Goal: Check status: Check status

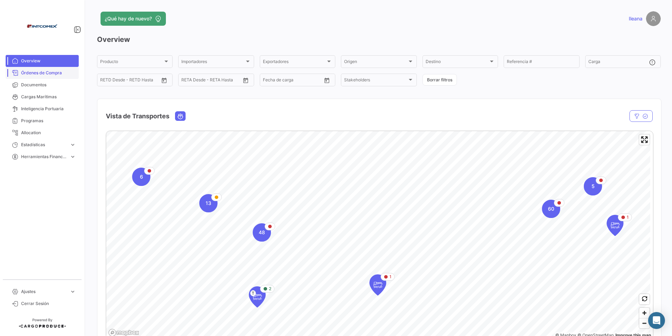
click at [39, 72] on span "Órdenes de Compra" at bounding box center [48, 73] width 55 height 6
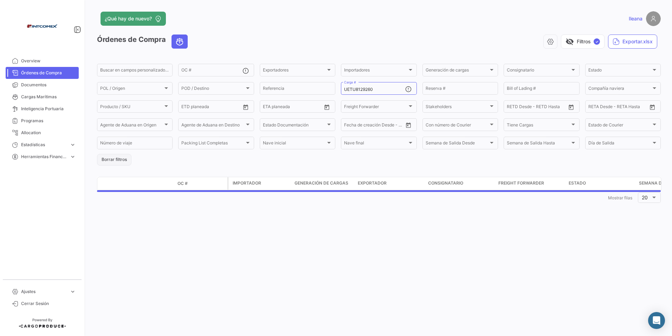
click at [119, 158] on button "Borrar filtros" at bounding box center [114, 160] width 34 height 12
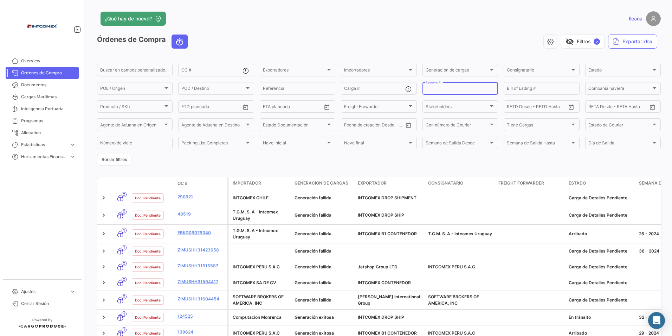
click at [458, 90] on input "Reserva #" at bounding box center [460, 89] width 69 height 5
paste input "257298909"
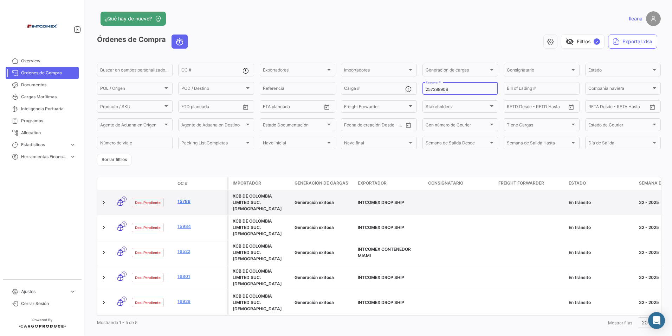
type input "257298909"
click at [187, 199] on link "15786" at bounding box center [201, 201] width 47 height 6
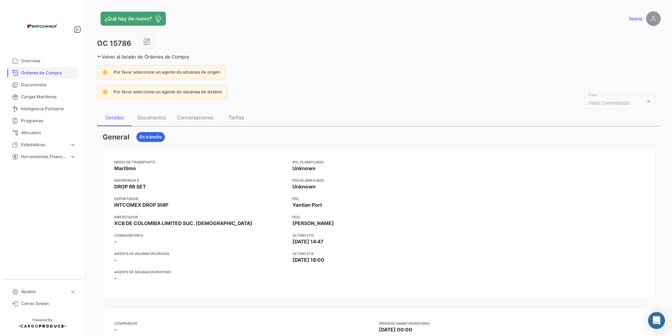
click at [51, 72] on span "Órdenes de Compra" at bounding box center [48, 73] width 55 height 6
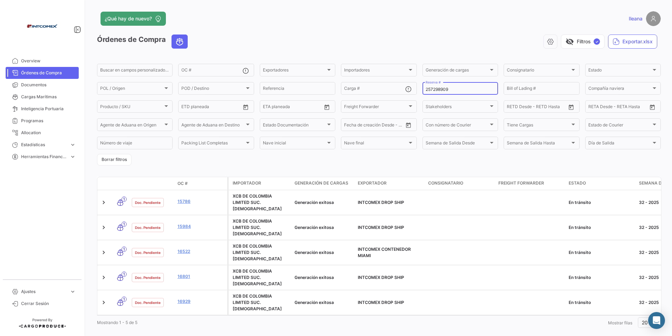
click at [449, 89] on input "257298909" at bounding box center [460, 89] width 69 height 5
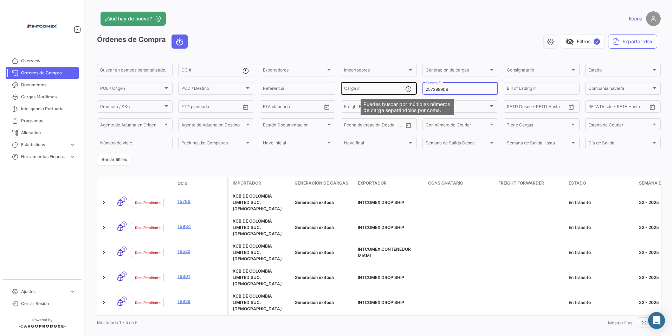
drag, startPoint x: 456, startPoint y: 90, endPoint x: 409, endPoint y: 90, distance: 46.8
click at [0, 0] on div "Buscar en [PERSON_NAME] personalizados... OC # Exportadores Exportadores Import…" at bounding box center [0, 0] width 0 height 0
paste input "71"
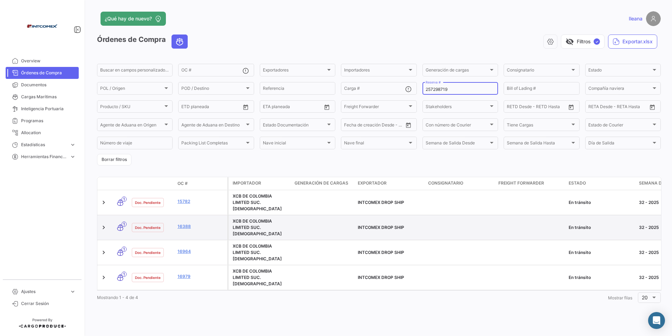
type input "257298719"
click at [186, 223] on datatable-body-cell "16388" at bounding box center [201, 227] width 53 height 25
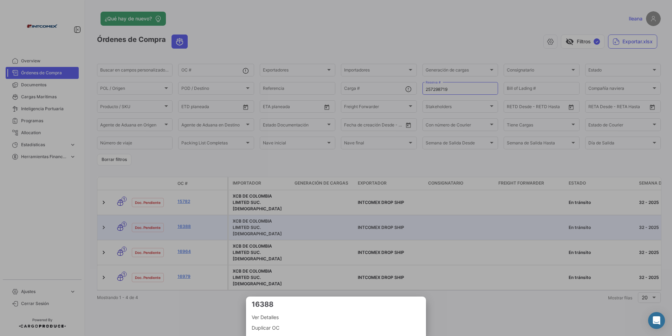
click at [184, 228] on div at bounding box center [336, 168] width 672 height 336
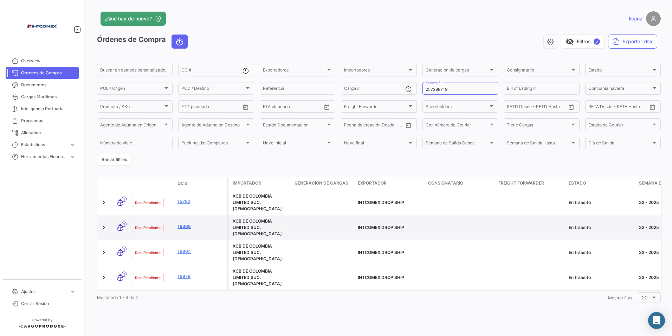
click at [184, 224] on link "16388" at bounding box center [201, 226] width 47 height 6
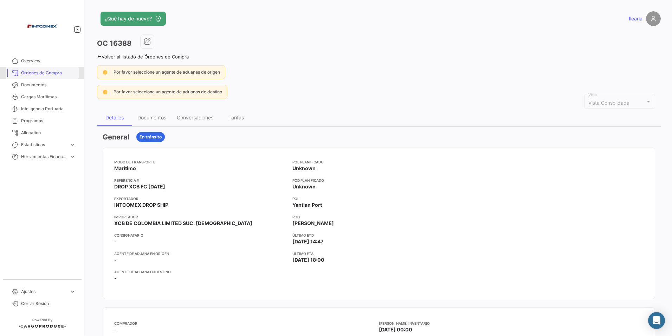
click at [46, 71] on span "Órdenes de Compra" at bounding box center [48, 73] width 55 height 6
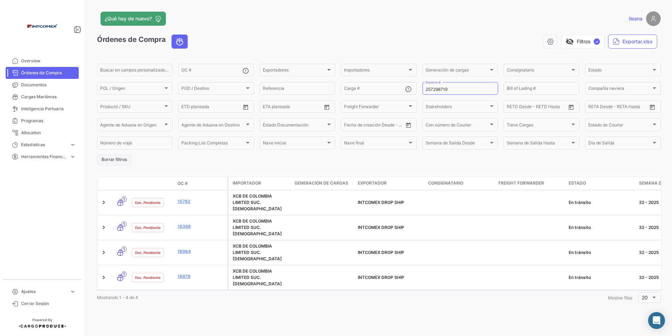
click at [116, 156] on button "Borrar filtros" at bounding box center [114, 160] width 34 height 12
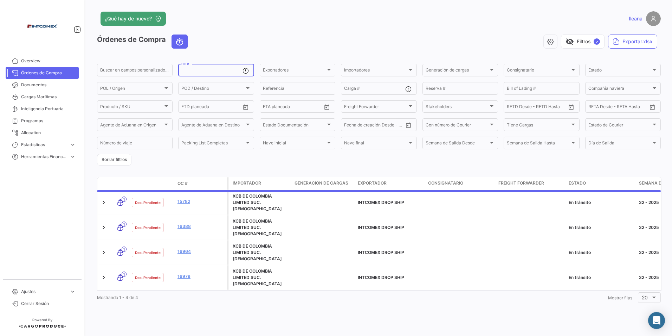
click at [187, 72] on input "OC #" at bounding box center [211, 71] width 61 height 5
paste input "16979"
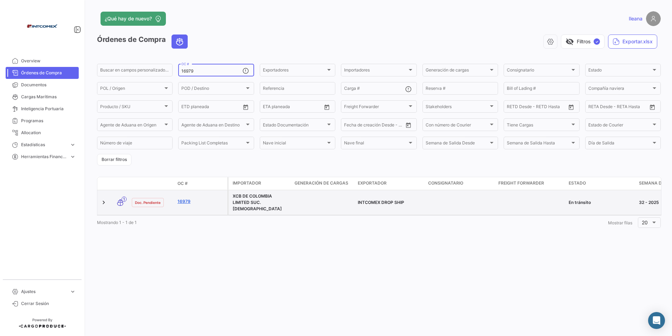
type input "16979"
click at [185, 202] on link "16979" at bounding box center [201, 201] width 47 height 6
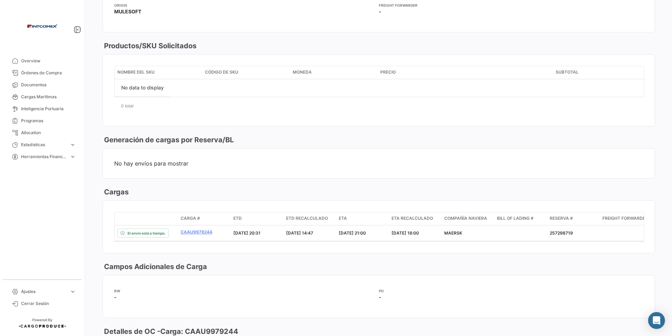
scroll to position [422, 0]
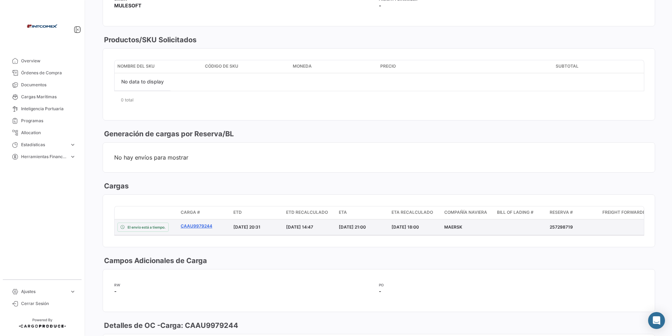
click at [193, 226] on link "CAAU9979244" at bounding box center [204, 226] width 47 height 6
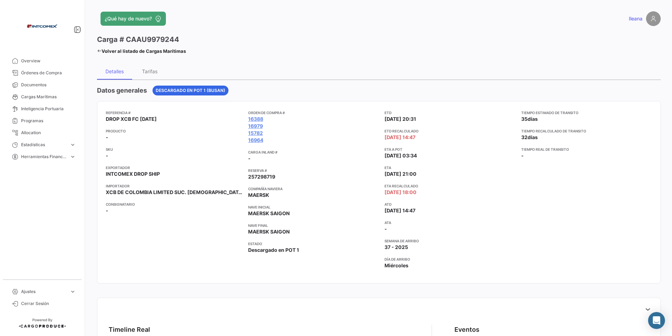
drag, startPoint x: 125, startPoint y: 39, endPoint x: 178, endPoint y: 38, distance: 53.5
click at [178, 38] on div "Carga # CAAU9979244" at bounding box center [141, 39] width 89 height 10
drag, startPoint x: 178, startPoint y: 38, endPoint x: 163, endPoint y: 38, distance: 15.1
copy h3 "CAAU9979244"
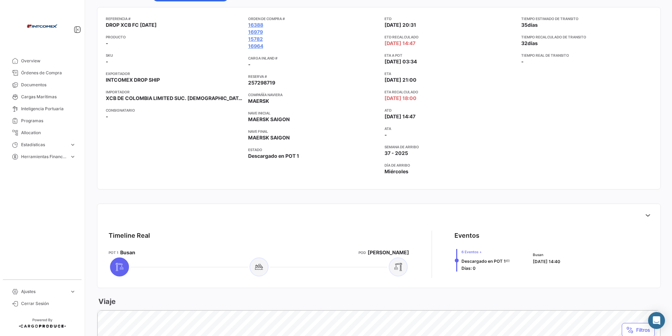
scroll to position [281, 0]
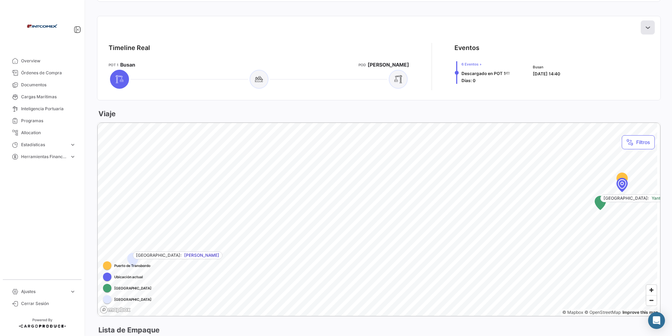
click at [645, 27] on icon at bounding box center [648, 27] width 7 height 7
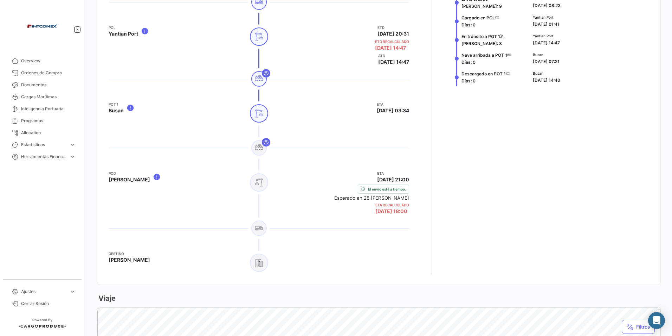
scroll to position [387, 0]
click at [60, 72] on span "Órdenes de Compra" at bounding box center [48, 73] width 55 height 6
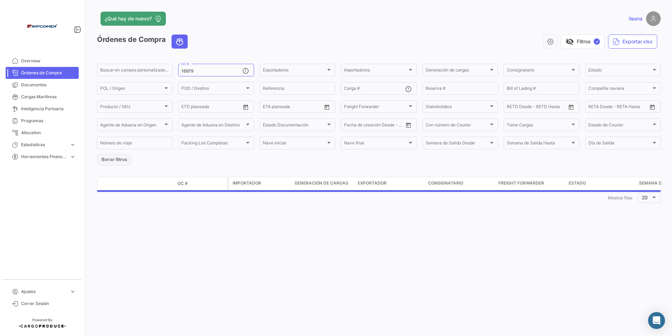
click at [110, 160] on button "Borrar filtros" at bounding box center [114, 160] width 34 height 12
click at [434, 86] on div "Reserva #" at bounding box center [460, 88] width 69 height 14
paste input "257657267"
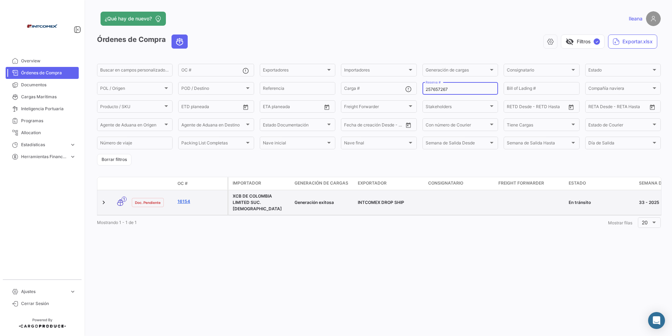
type input "257657267"
click at [181, 202] on link "16154" at bounding box center [201, 201] width 47 height 6
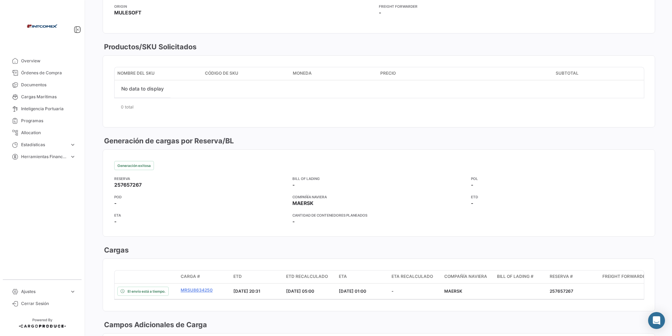
scroll to position [422, 0]
